Goal: Feedback & Contribution: Leave review/rating

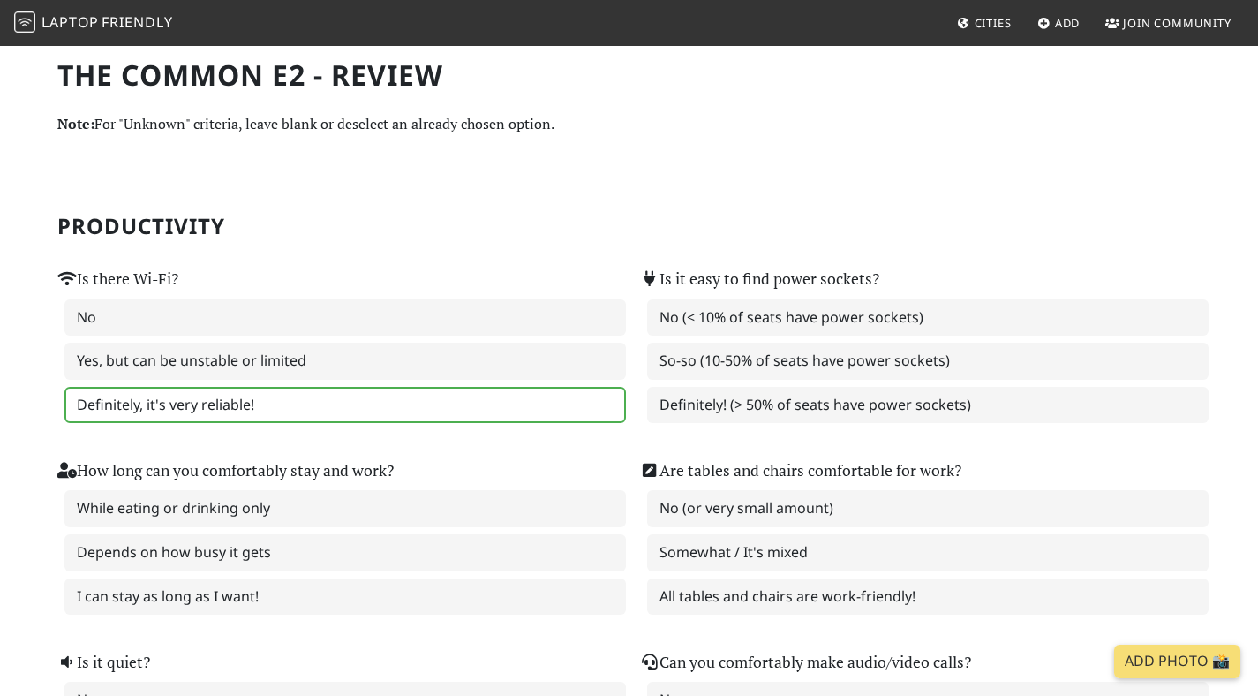
click at [129, 391] on label "Definitely, it's very reliable!" at bounding box center [345, 405] width 562 height 37
click at [312, 232] on h2 "Productivity" at bounding box center [629, 227] width 1144 height 26
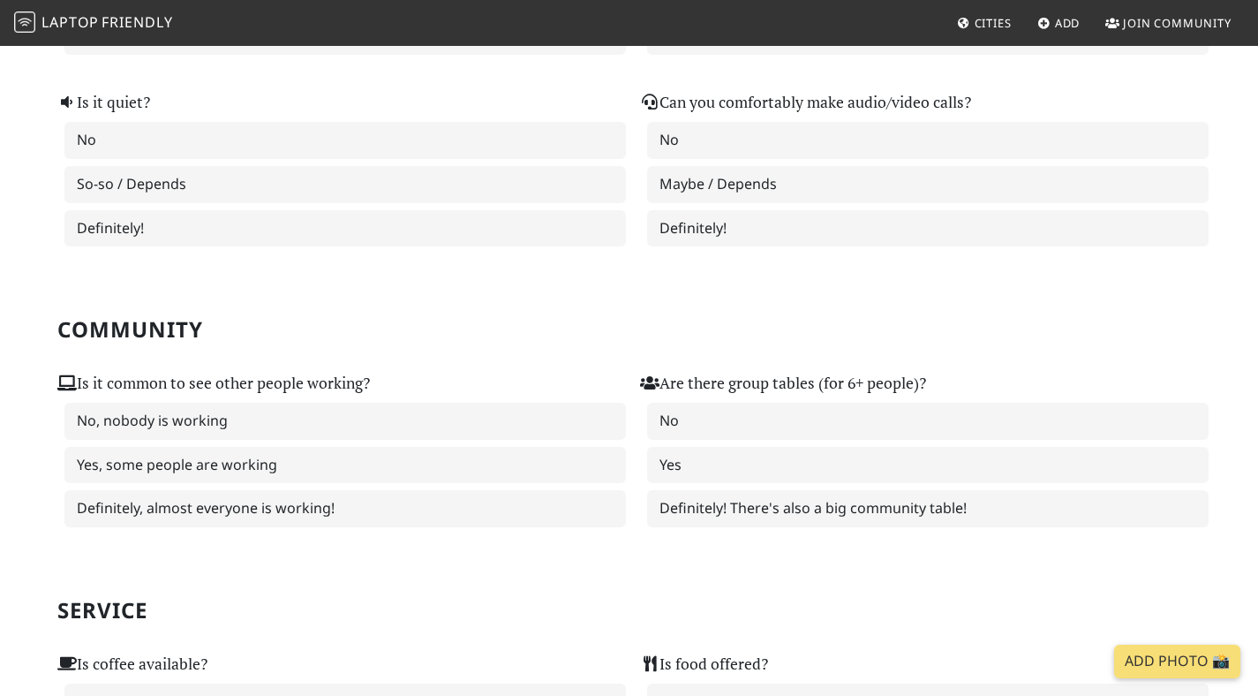
scroll to position [674, 0]
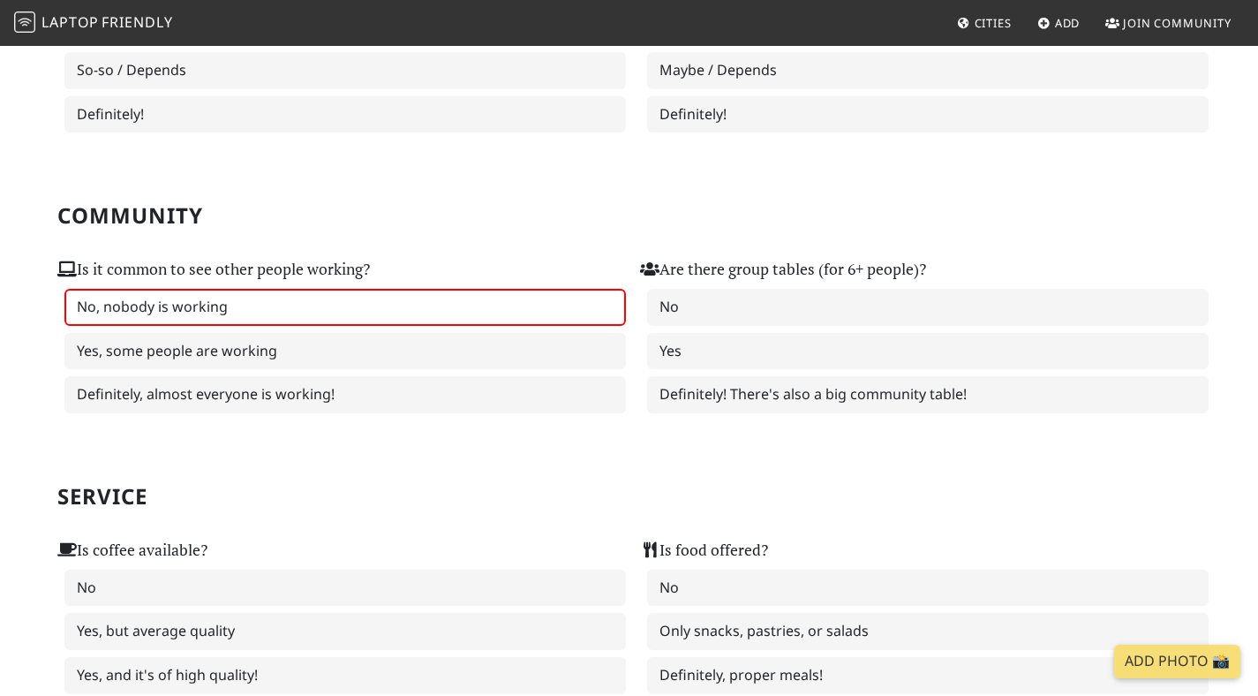
click at [125, 298] on label "No, nobody is working" at bounding box center [345, 307] width 562 height 37
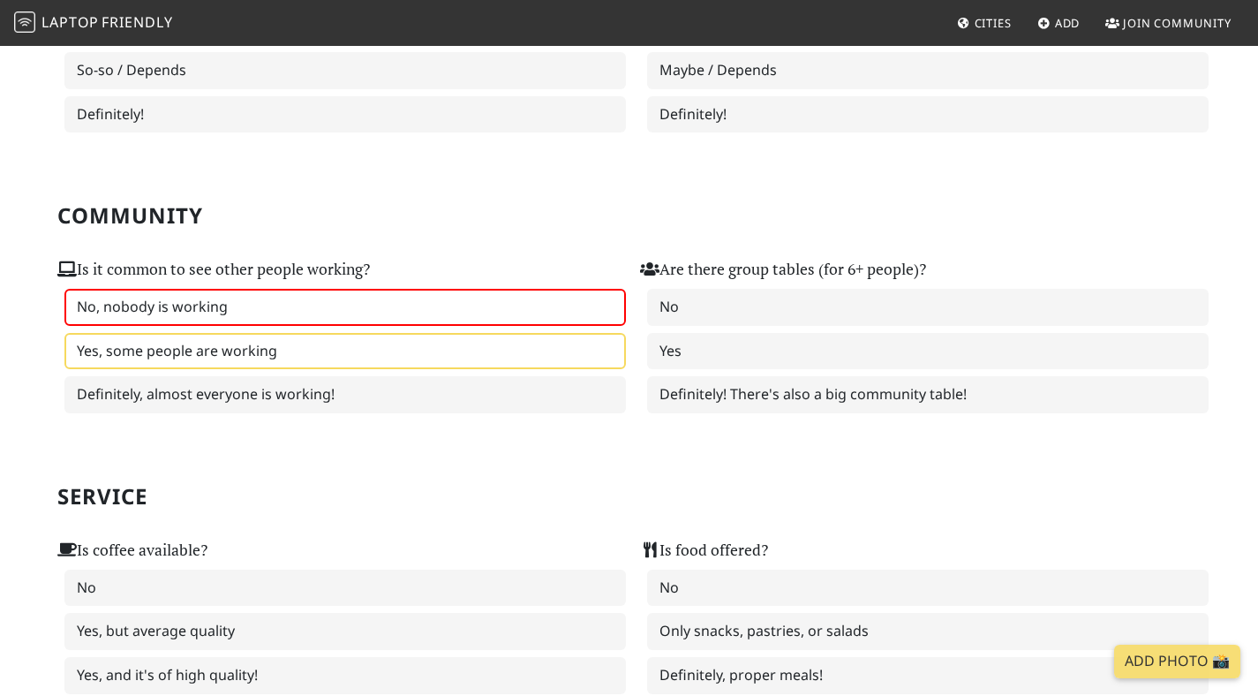
click at [119, 360] on label "Yes, some people are working" at bounding box center [345, 351] width 562 height 37
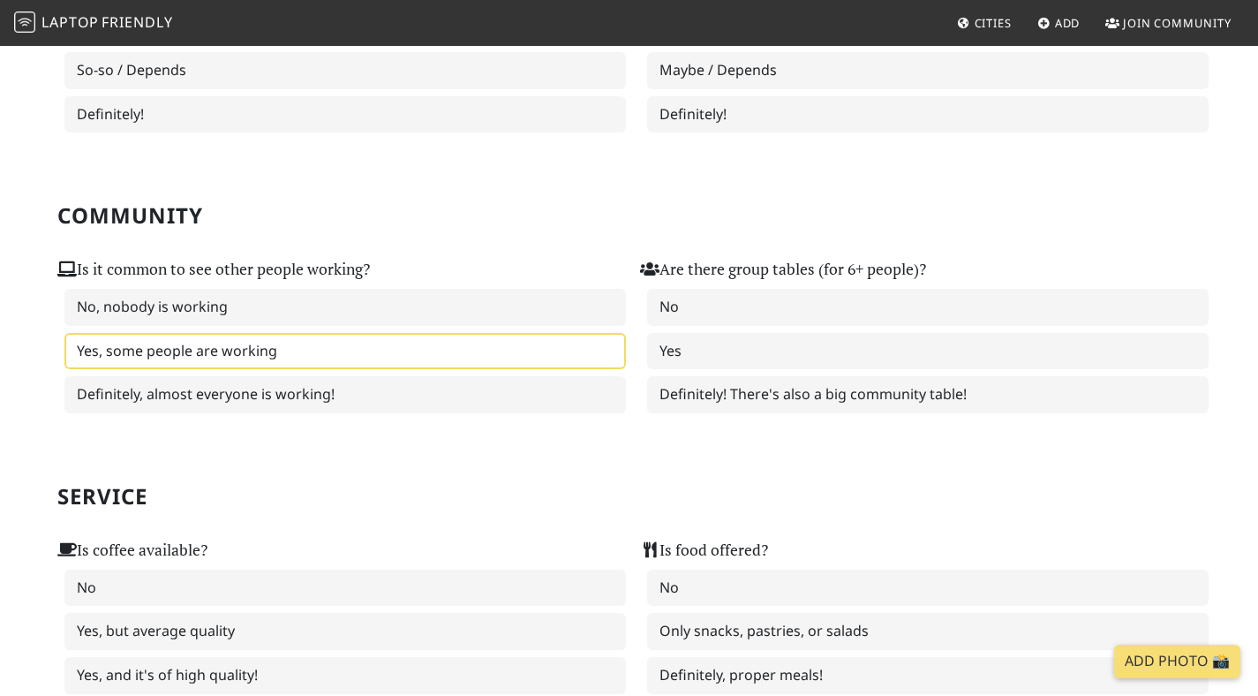
click at [119, 360] on label "Yes, some people are working" at bounding box center [345, 351] width 562 height 37
click at [69, 420] on div "Is it common to see other people working? No, nobody is working Yes, some peopl…" at bounding box center [338, 325] width 583 height 192
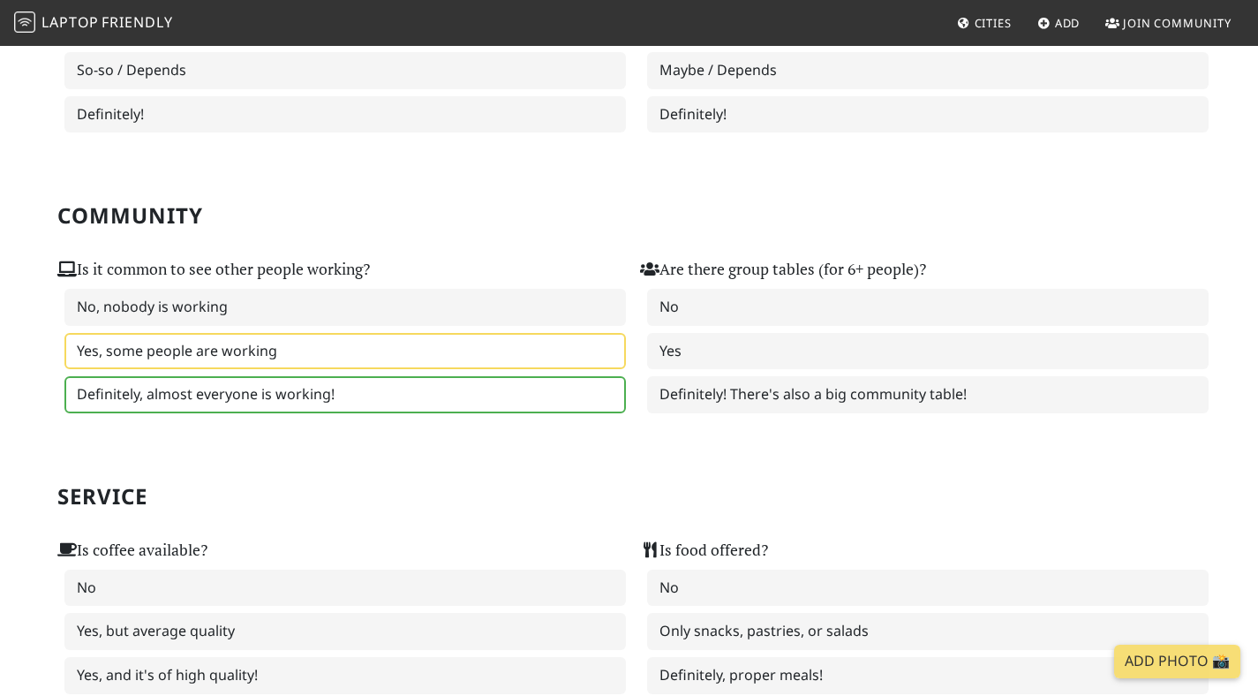
click at [87, 413] on label "Definitely, almost everyone is working!" at bounding box center [345, 394] width 562 height 37
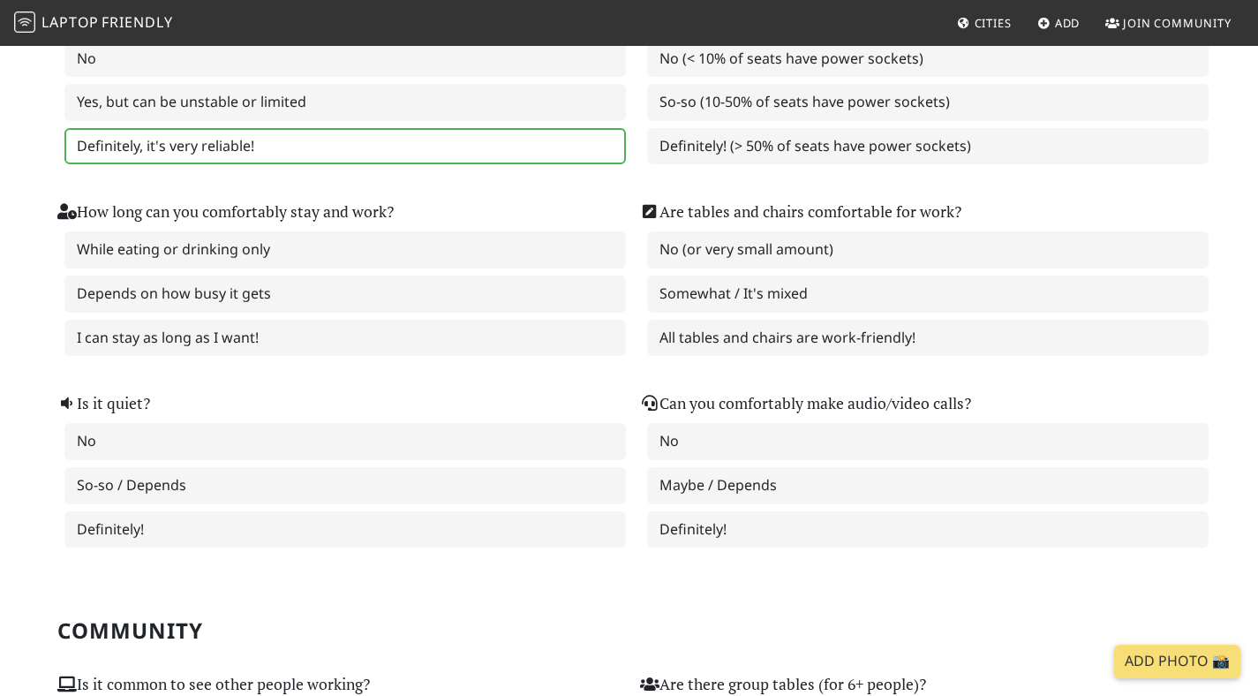
scroll to position [0, 0]
